Goal: Check status: Check status

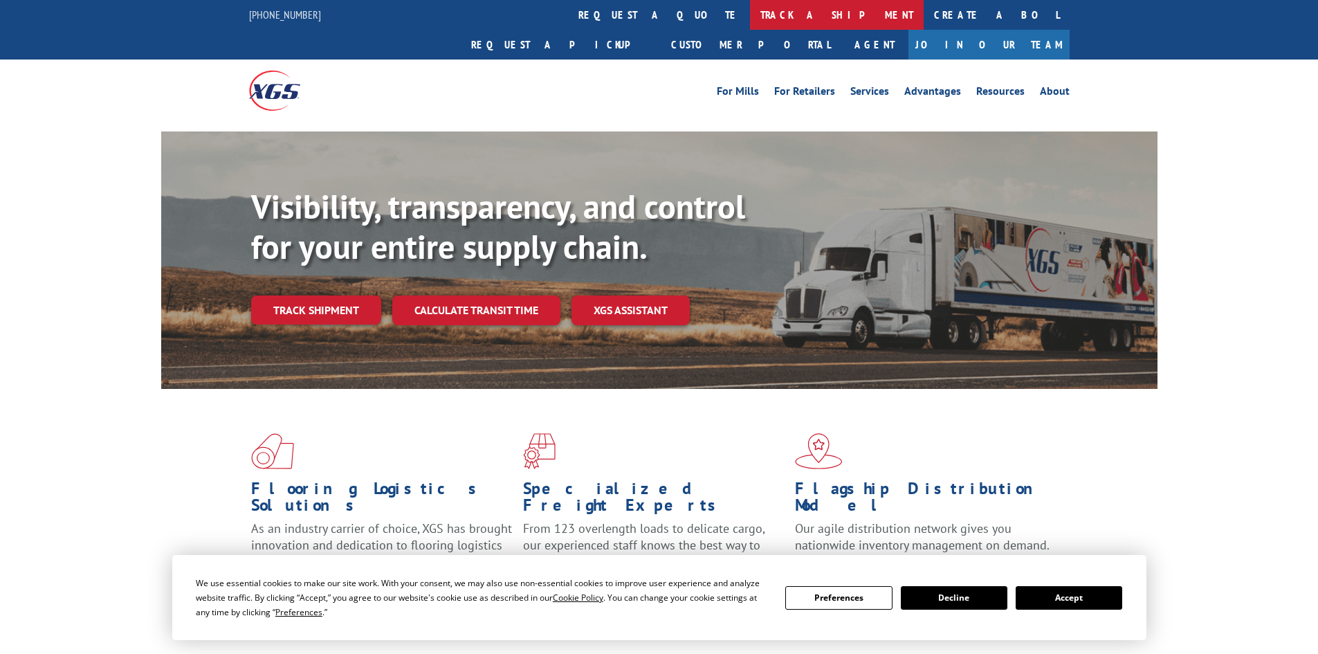
click at [750, 10] on link "track a shipment" at bounding box center [837, 15] width 174 height 30
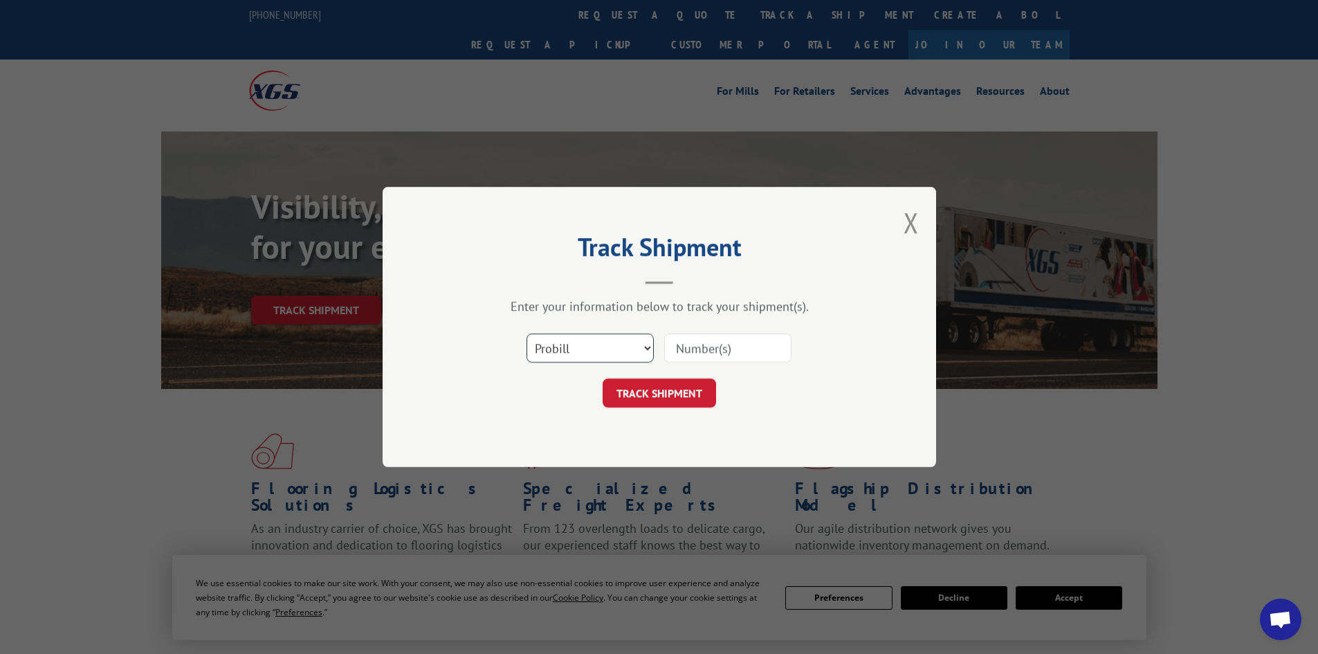
click at [586, 348] on select "Select category... Probill BOL PO" at bounding box center [589, 347] width 127 height 29
select select "bol"
click at [526, 333] on select "Select category... Probill BOL PO" at bounding box center [589, 347] width 127 height 29
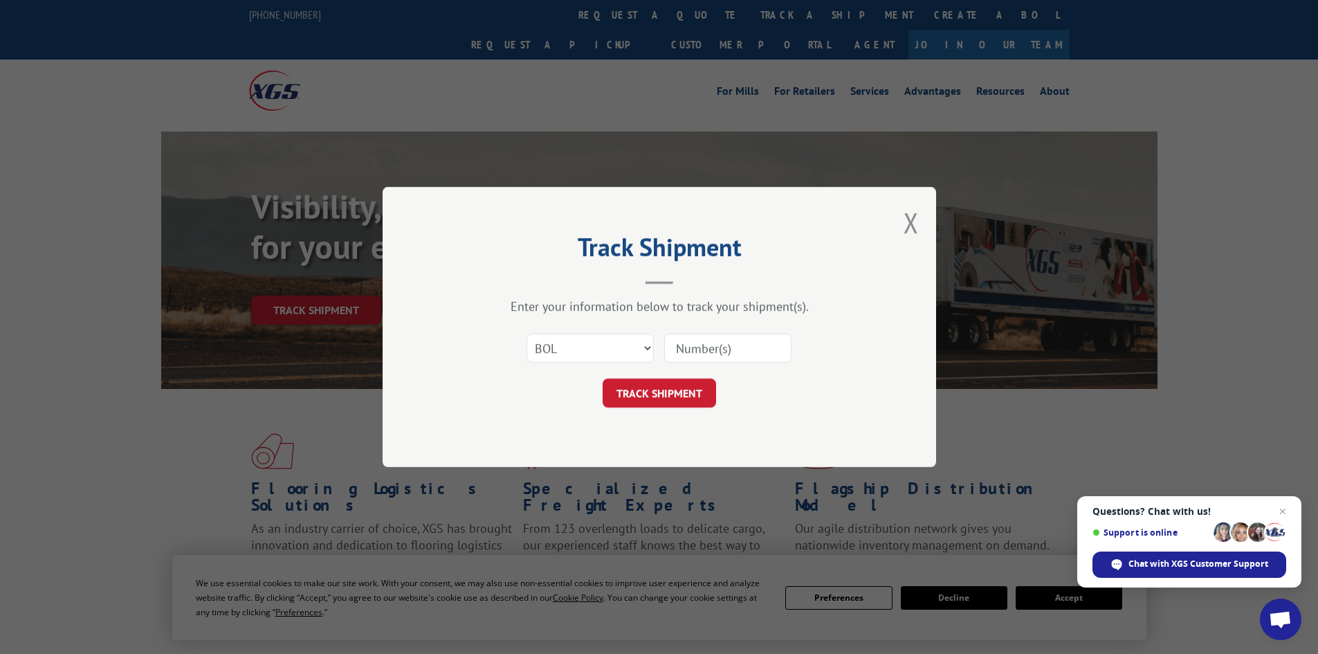
paste input "451812"
type input "451812"
click at [685, 401] on button "TRACK SHIPMENT" at bounding box center [658, 392] width 113 height 29
